Goal: Task Accomplishment & Management: Complete application form

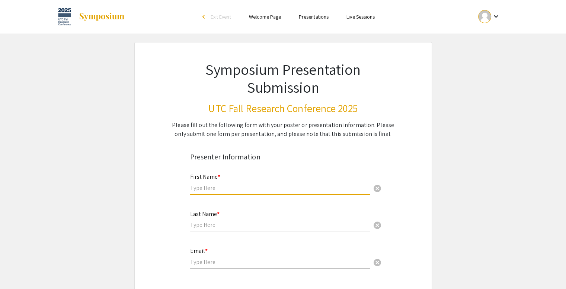
click at [245, 184] on input "text" at bounding box center [280, 188] width 180 height 8
type input "[PERSON_NAME]"
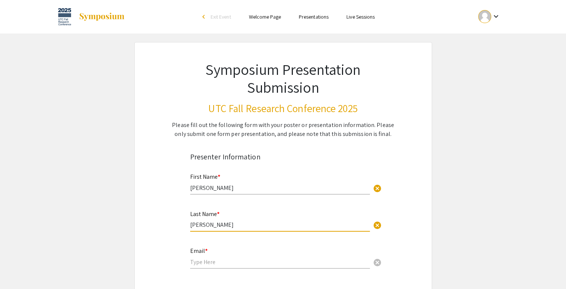
type input "[PERSON_NAME]"
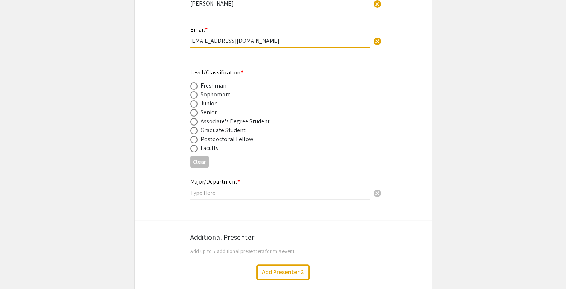
scroll to position [222, 0]
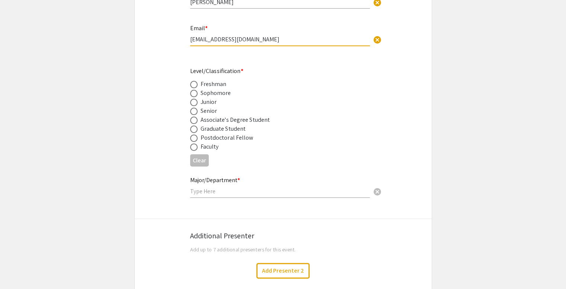
type input "gjx961@mocs.utc.edu"
click at [192, 112] on span at bounding box center [193, 110] width 7 height 7
click at [192, 112] on input "radio" at bounding box center [193, 110] width 7 height 7
radio input "true"
click at [244, 193] on input "text" at bounding box center [280, 191] width 180 height 8
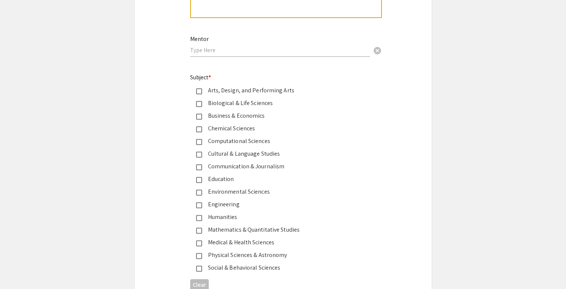
scroll to position [889, 0]
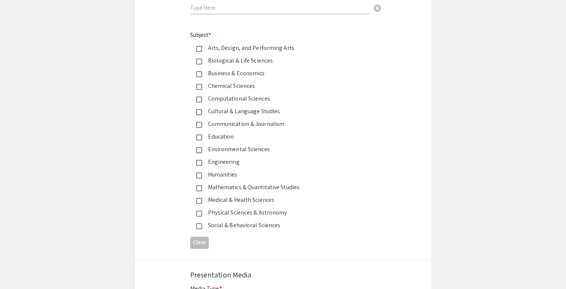
type input "Environmental Science"
click at [222, 148] on div "Environmental Sciences" at bounding box center [280, 149] width 156 height 9
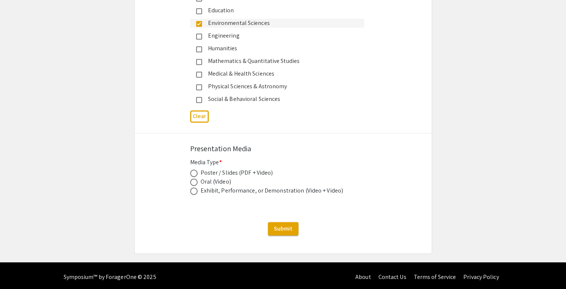
scroll to position [1007, 0]
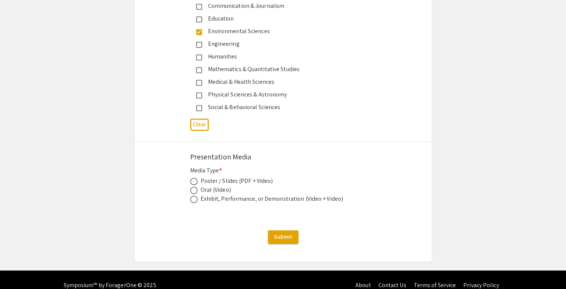
click at [193, 177] on span at bounding box center [193, 180] width 7 height 7
click at [193, 177] on input "radio" at bounding box center [193, 180] width 7 height 7
radio input "true"
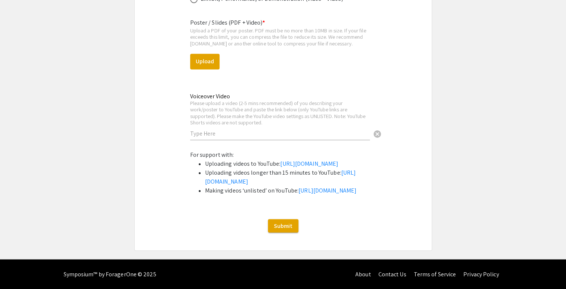
scroll to position [1231, 0]
click at [294, 129] on input "text" at bounding box center [280, 133] width 180 height 8
paste input "https://youtu.be/TA5SJlR8_V8"
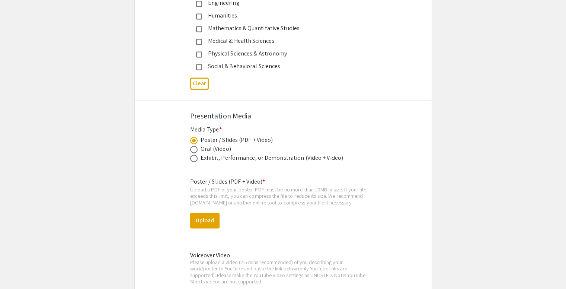
scroll to position [1050, 0]
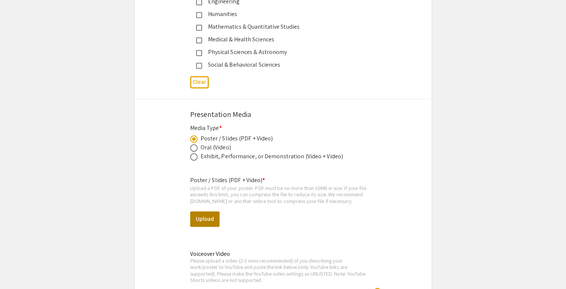
type input "https://youtu.be/TA5SJlR8_V8"
click at [202, 214] on button "Upload" at bounding box center [204, 219] width 29 height 16
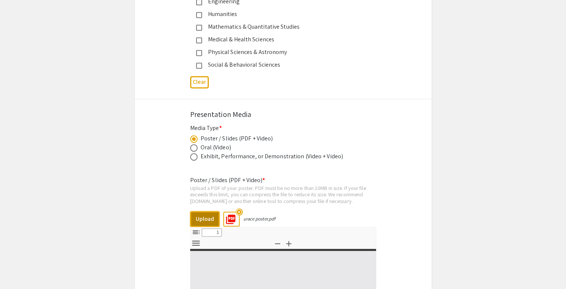
select select "custom"
type input "0"
select select "custom"
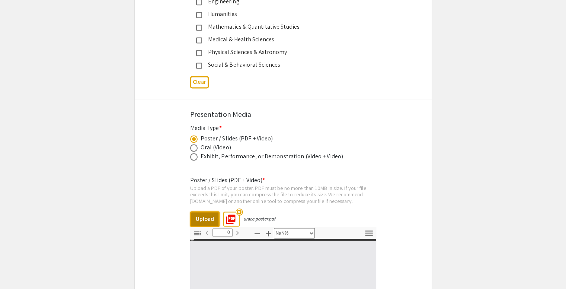
type input "1"
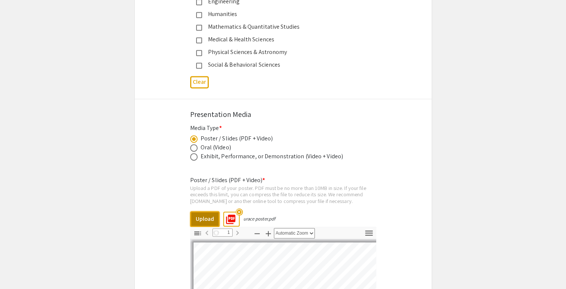
select select "auto"
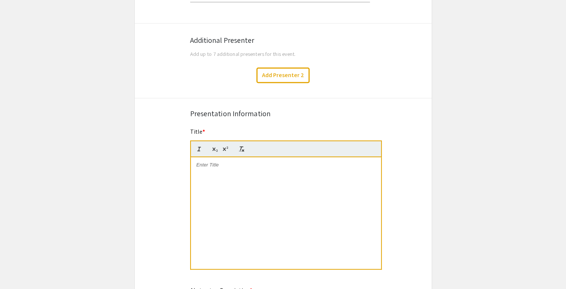
scroll to position [429, 0]
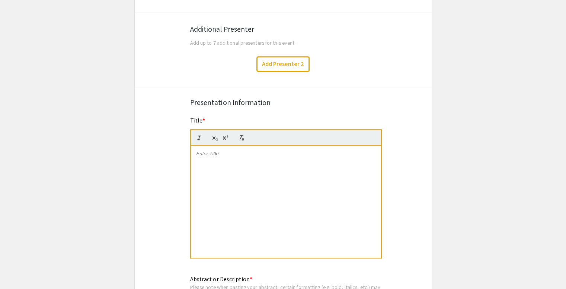
click at [244, 161] on div at bounding box center [286, 202] width 190 height 112
paste div
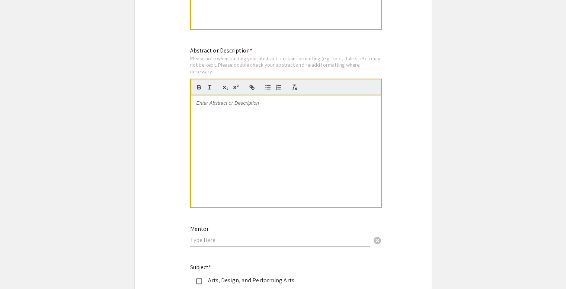
scroll to position [659, 0]
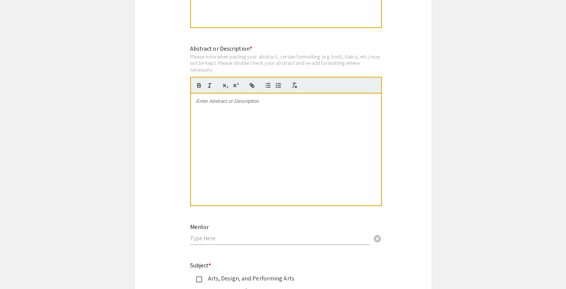
click at [275, 142] on div at bounding box center [286, 149] width 190 height 112
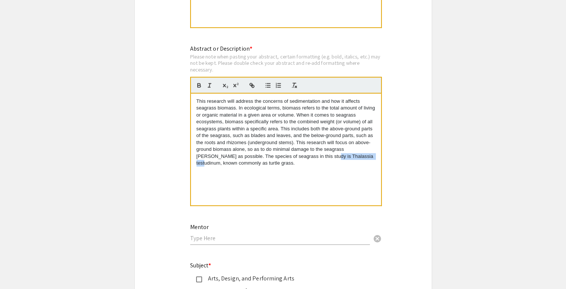
drag, startPoint x: 303, startPoint y: 155, endPoint x: 349, endPoint y: 152, distance: 45.4
click at [349, 152] on p "This research will address the concerns of sedimentation and how it affects sea…" at bounding box center [285, 132] width 179 height 69
click at [209, 82] on icon "button" at bounding box center [209, 85] width 7 height 7
click at [266, 157] on p "This research will address the concerns of sedimentation and how it affects sea…" at bounding box center [285, 132] width 179 height 69
click at [249, 234] on input "text" at bounding box center [280, 238] width 180 height 8
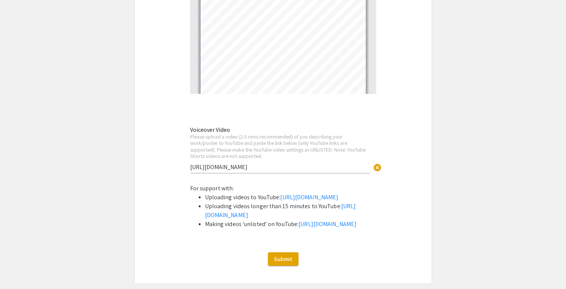
scroll to position [1443, 0]
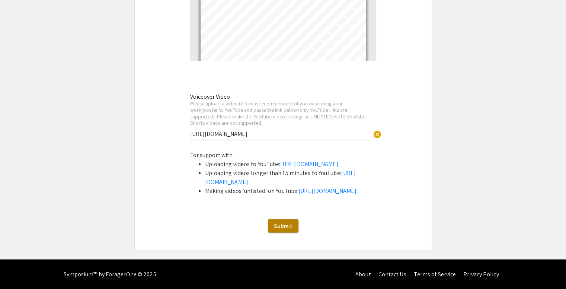
type input "Eric Manzane"
click at [290, 226] on span "Submit" at bounding box center [283, 225] width 19 height 8
